Goal: Transaction & Acquisition: Purchase product/service

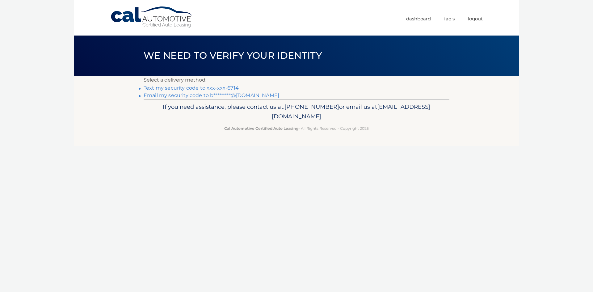
click at [171, 87] on link "Text my security code to xxx-xxx-6714" at bounding box center [191, 88] width 95 height 6
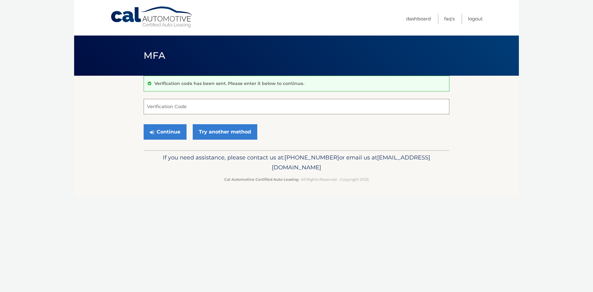
click at [172, 104] on input "Verification Code" at bounding box center [297, 106] width 306 height 15
type input "421662"
click at [155, 128] on button "Continue" at bounding box center [165, 131] width 43 height 15
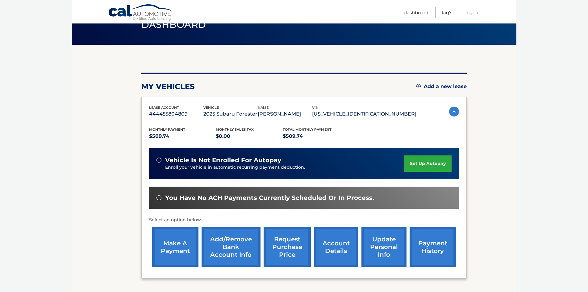
scroll to position [62, 0]
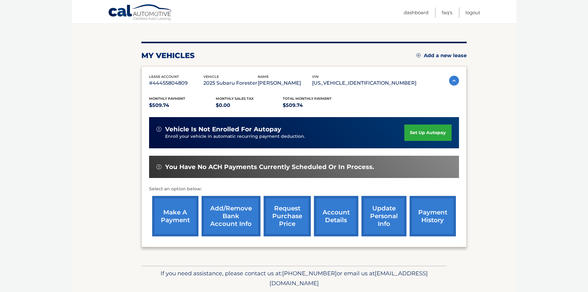
click at [184, 215] on link "make a payment" at bounding box center [175, 216] width 46 height 40
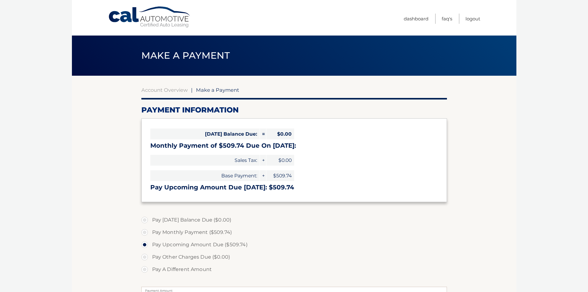
select select "MGY1NDQwZjktYzE1ZS00NGJmLWJiYmUtMDUzM2I1NzFiYTFl"
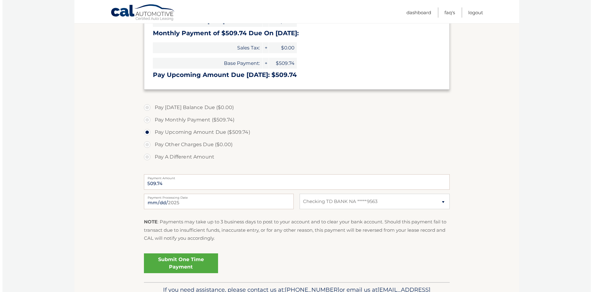
scroll to position [123, 0]
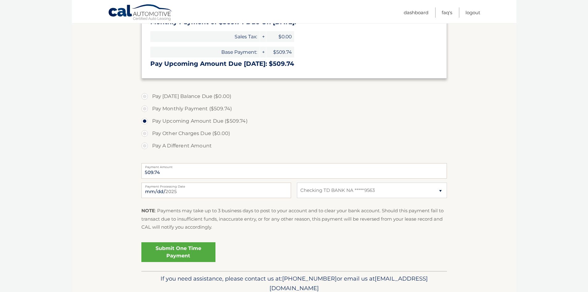
click at [185, 246] on link "Submit One Time Payment" at bounding box center [178, 252] width 74 height 20
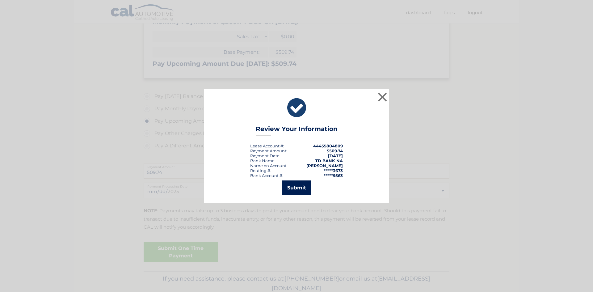
click at [305, 180] on button "Submit" at bounding box center [296, 187] width 29 height 15
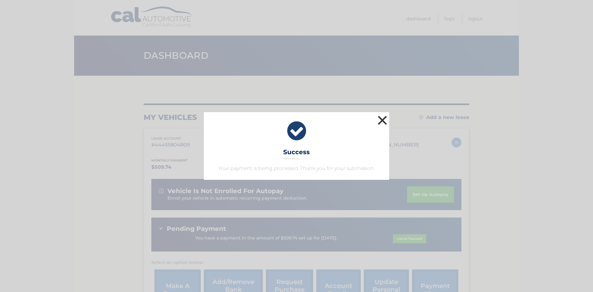
click at [380, 119] on button "×" at bounding box center [382, 120] width 12 height 12
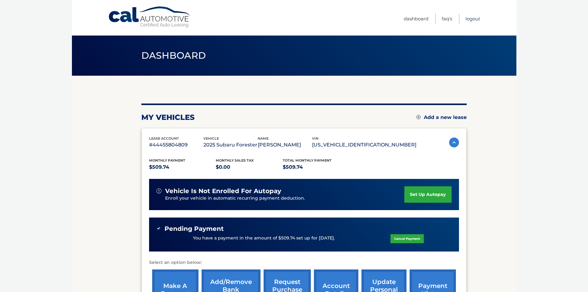
click at [471, 18] on link "Logout" at bounding box center [473, 19] width 15 height 10
